Goal: Task Accomplishment & Management: Use online tool/utility

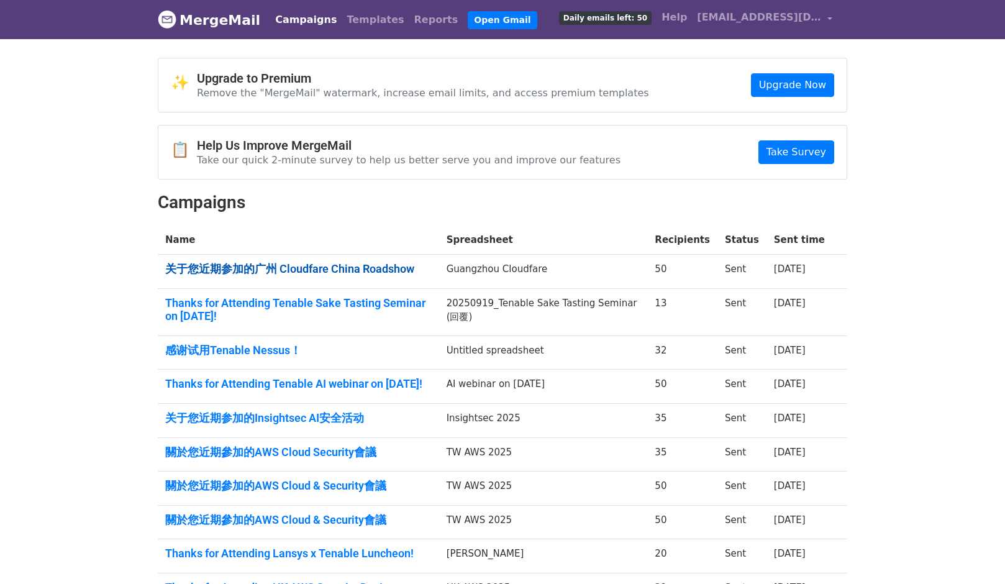
click at [239, 262] on link "关于您近期参加的广州 Cloudfare China Roadshow" at bounding box center [298, 269] width 267 height 14
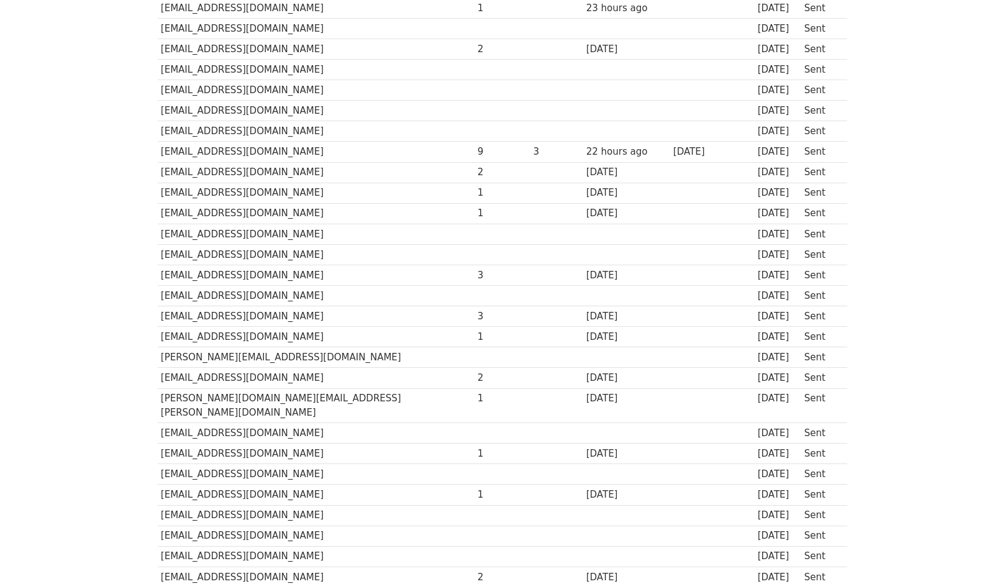
scroll to position [710, 0]
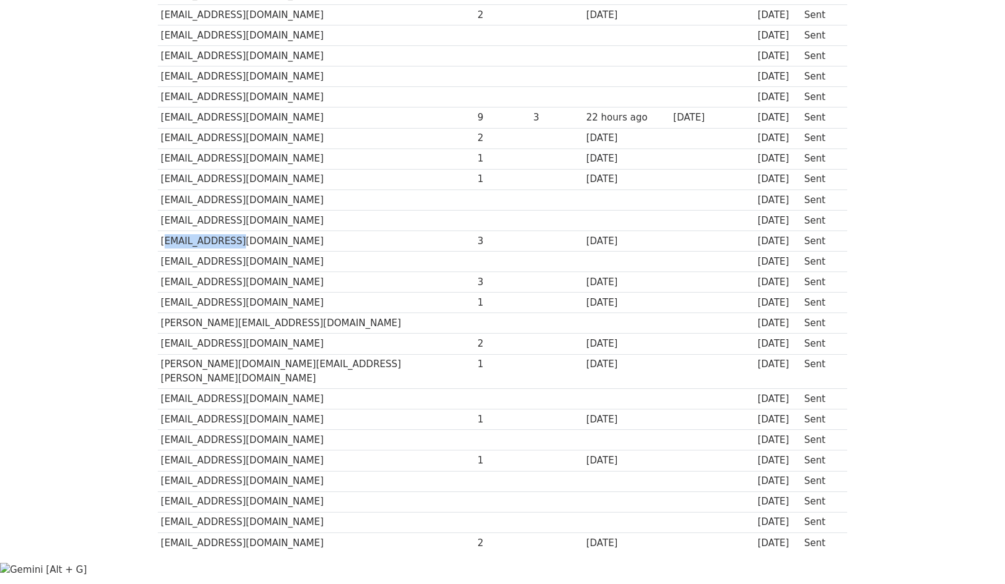
drag, startPoint x: 256, startPoint y: 229, endPoint x: 161, endPoint y: 229, distance: 95.1
click at [161, 230] on td "9735605@qq.com" at bounding box center [316, 240] width 317 height 21
copy td "9735605@qq.com"
click at [245, 272] on td "84154645@qq.com" at bounding box center [316, 282] width 317 height 21
drag, startPoint x: 258, startPoint y: 268, endPoint x: 161, endPoint y: 267, distance: 96.9
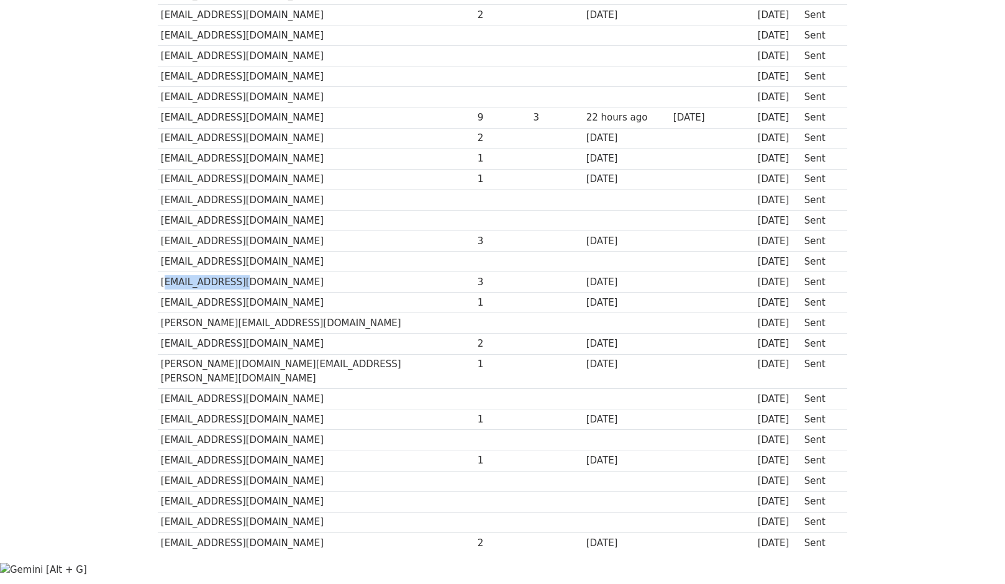
click at [161, 272] on td "84154645@qq.com" at bounding box center [316, 282] width 317 height 21
copy td "84154645@qq.com"
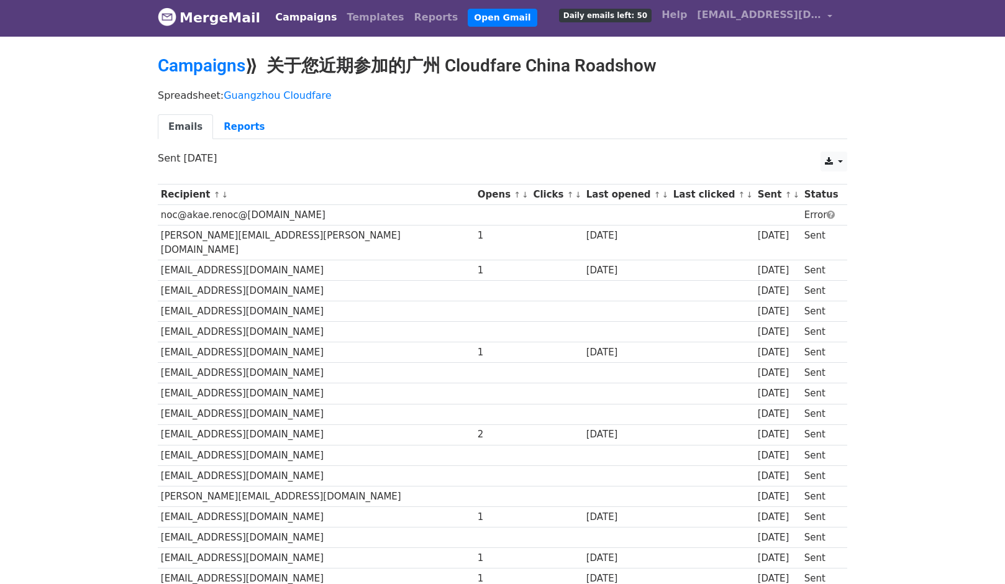
scroll to position [0, 0]
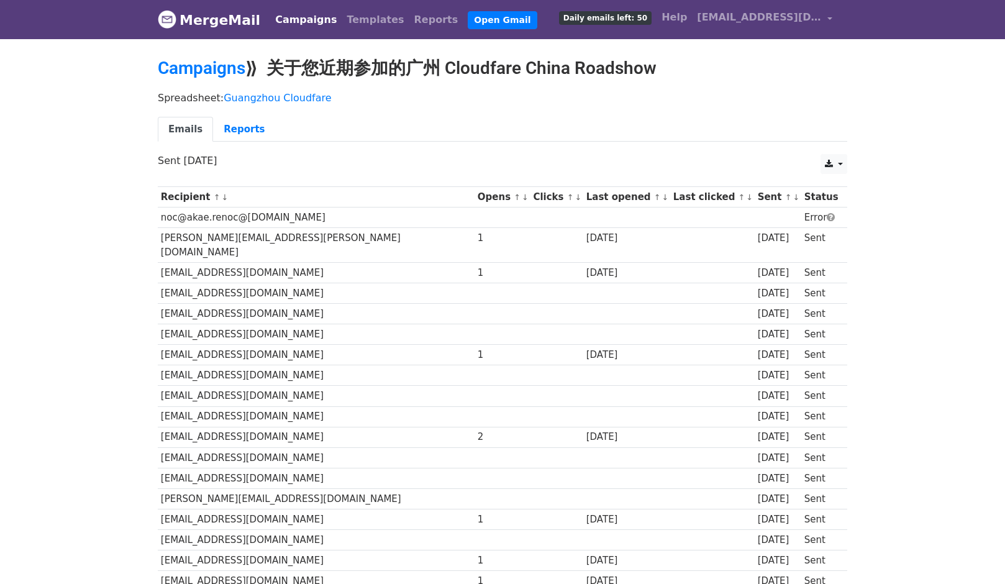
click at [321, 324] on td "jet@bni.com" at bounding box center [316, 334] width 317 height 21
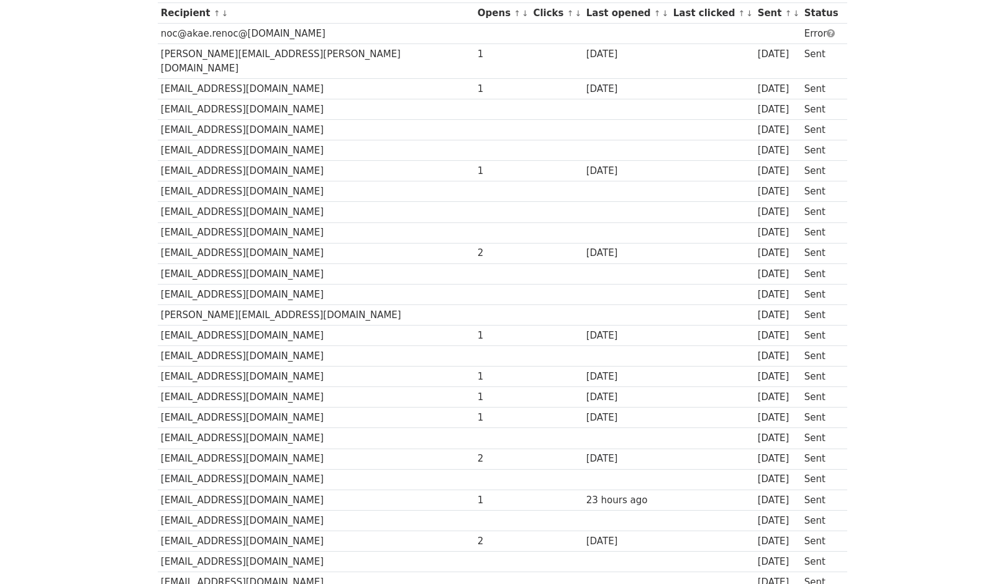
click at [329, 346] on td "1700087501@qq.com" at bounding box center [316, 356] width 317 height 21
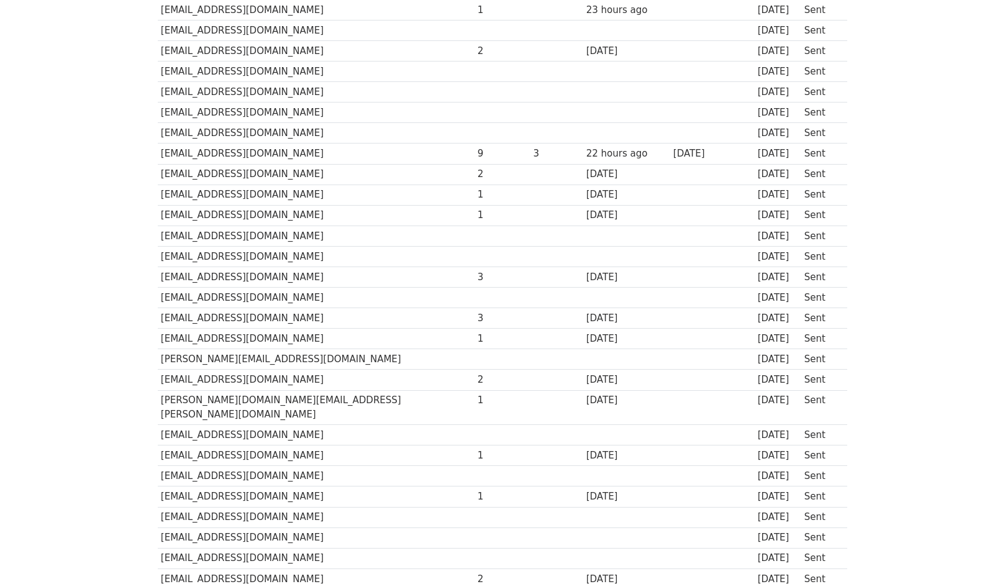
scroll to position [703, 0]
